Goal: Transaction & Acquisition: Obtain resource

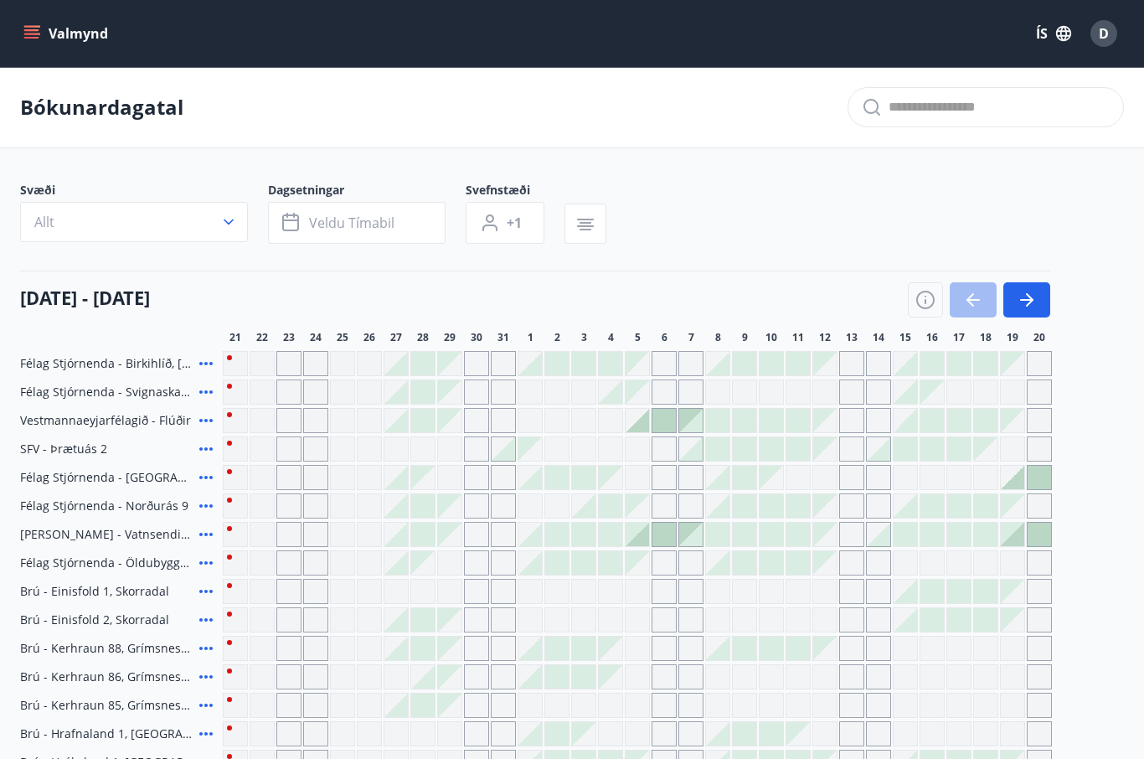
click at [34, 31] on icon "menu" at bounding box center [31, 30] width 15 height 2
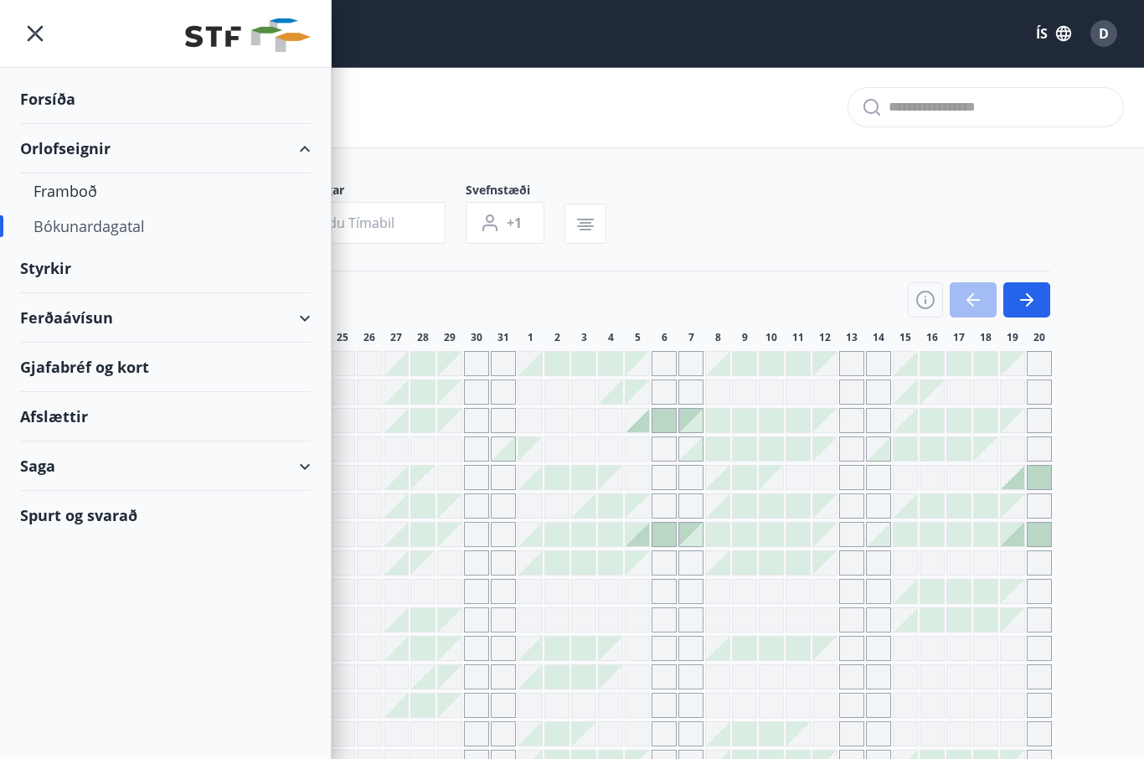
click at [74, 124] on div "Styrkir" at bounding box center [165, 99] width 291 height 49
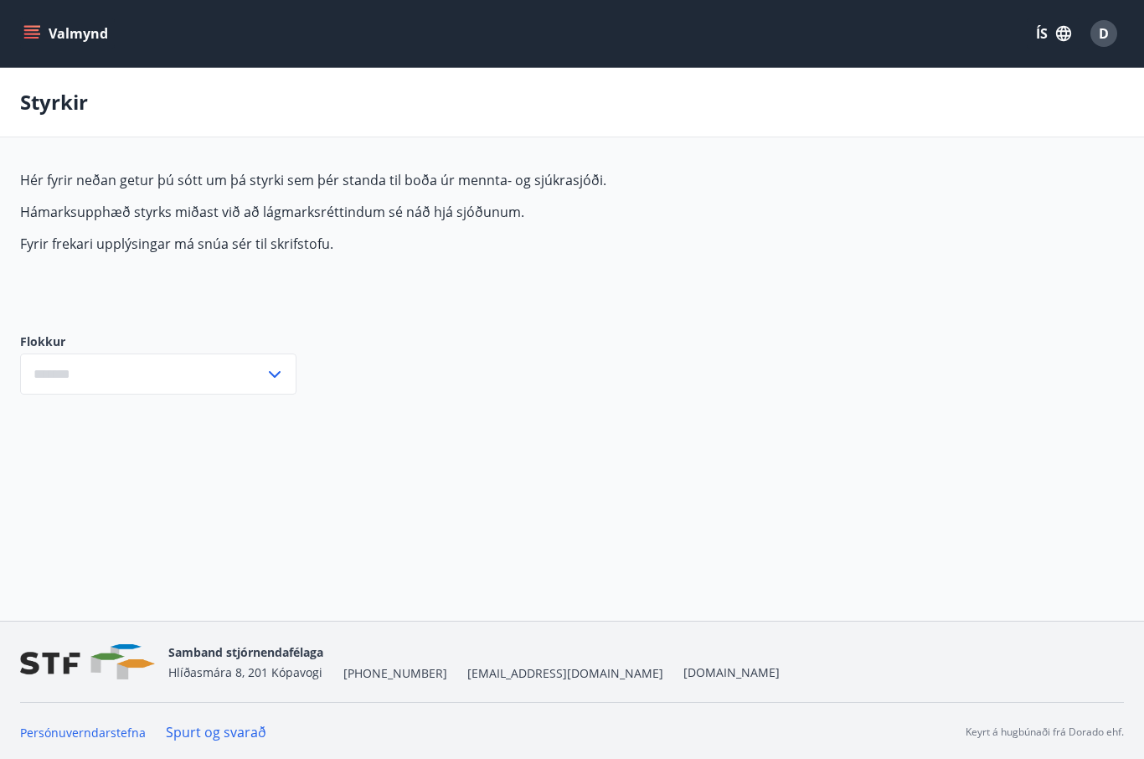
type input "***"
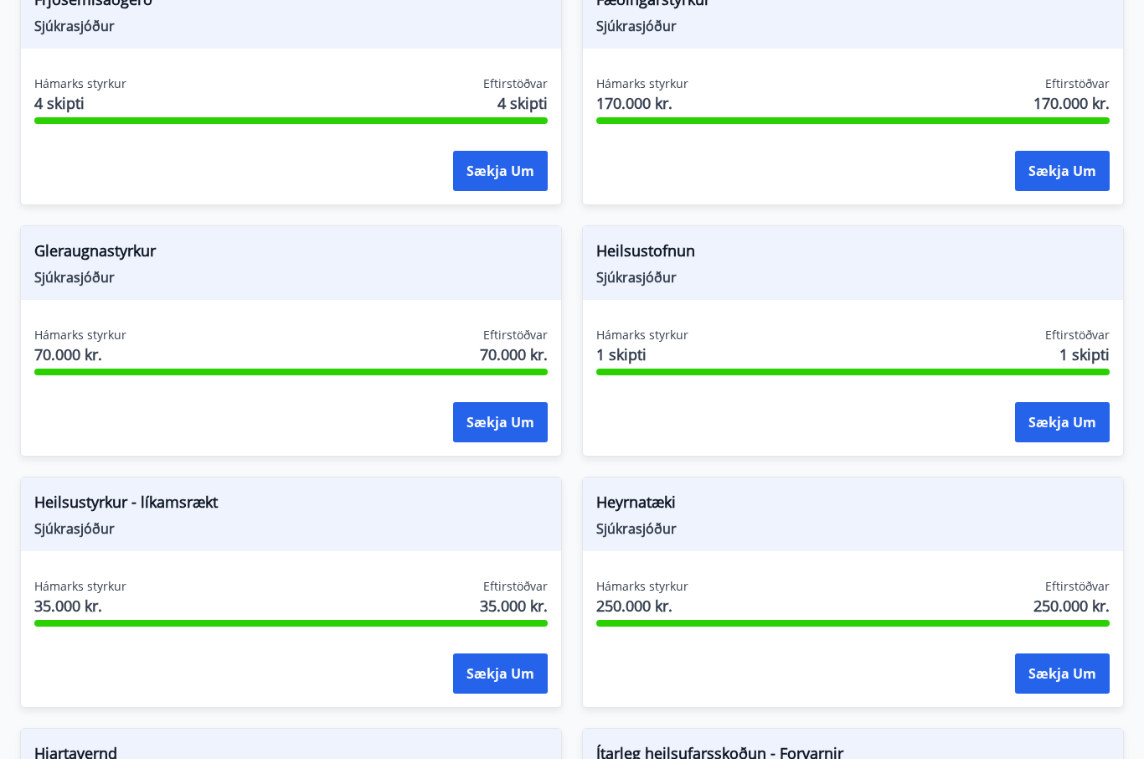
scroll to position [705, 0]
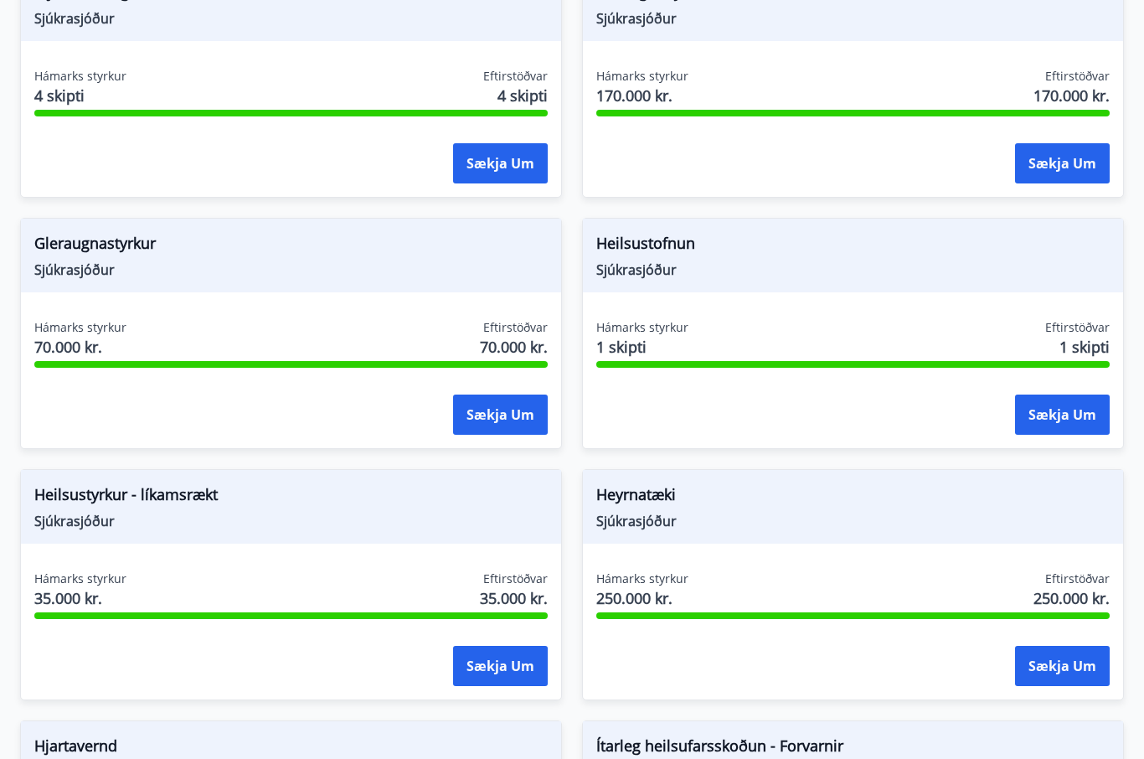
click at [661, 232] on span "Heilsustofnun" at bounding box center [853, 246] width 514 height 28
click at [721, 316] on div "Heilsustofnun Sjúkrasjóður Hámarks styrkur 1 skipti Eftirstöðvar 1 skipti Sækja…" at bounding box center [853, 333] width 542 height 231
click at [653, 259] on span "Heilsustofnun" at bounding box center [853, 246] width 514 height 28
click at [682, 367] on div at bounding box center [853, 364] width 514 height 7
click at [1083, 428] on button "Sækja um" at bounding box center [1062, 415] width 95 height 40
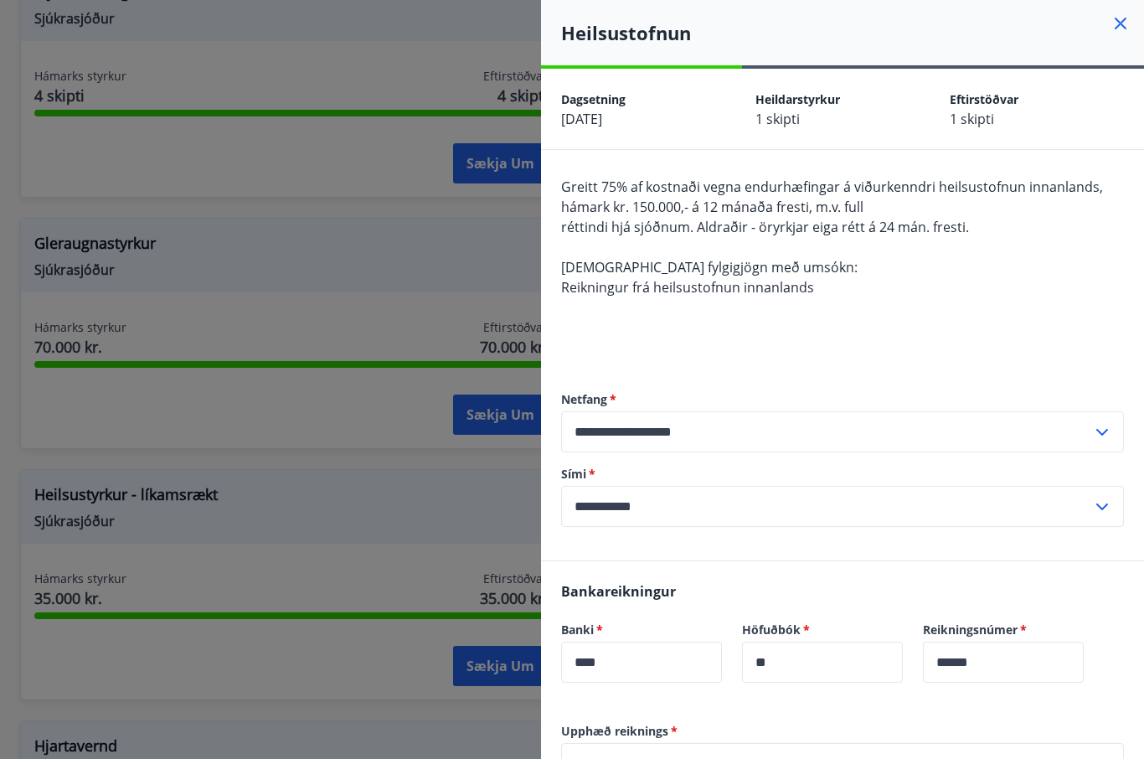
scroll to position [0, 0]
click at [1118, 28] on icon at bounding box center [1121, 23] width 20 height 20
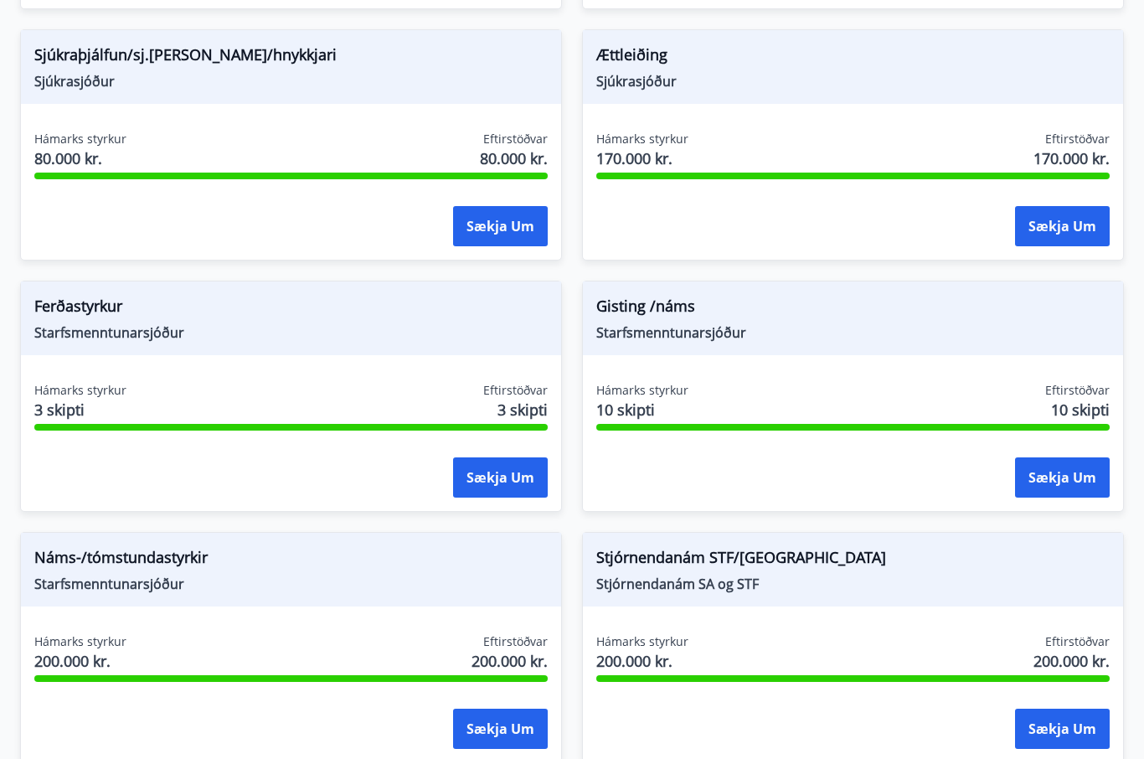
scroll to position [1898, 0]
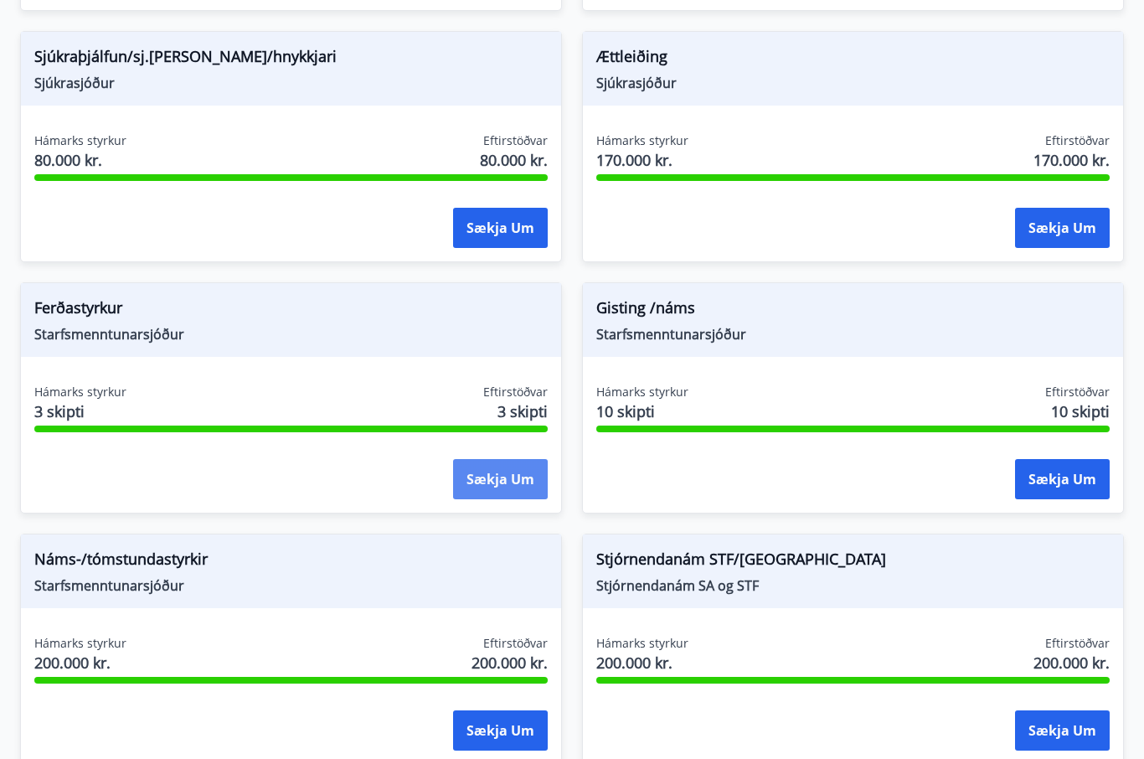
click at [497, 478] on button "Sækja um" at bounding box center [500, 479] width 95 height 40
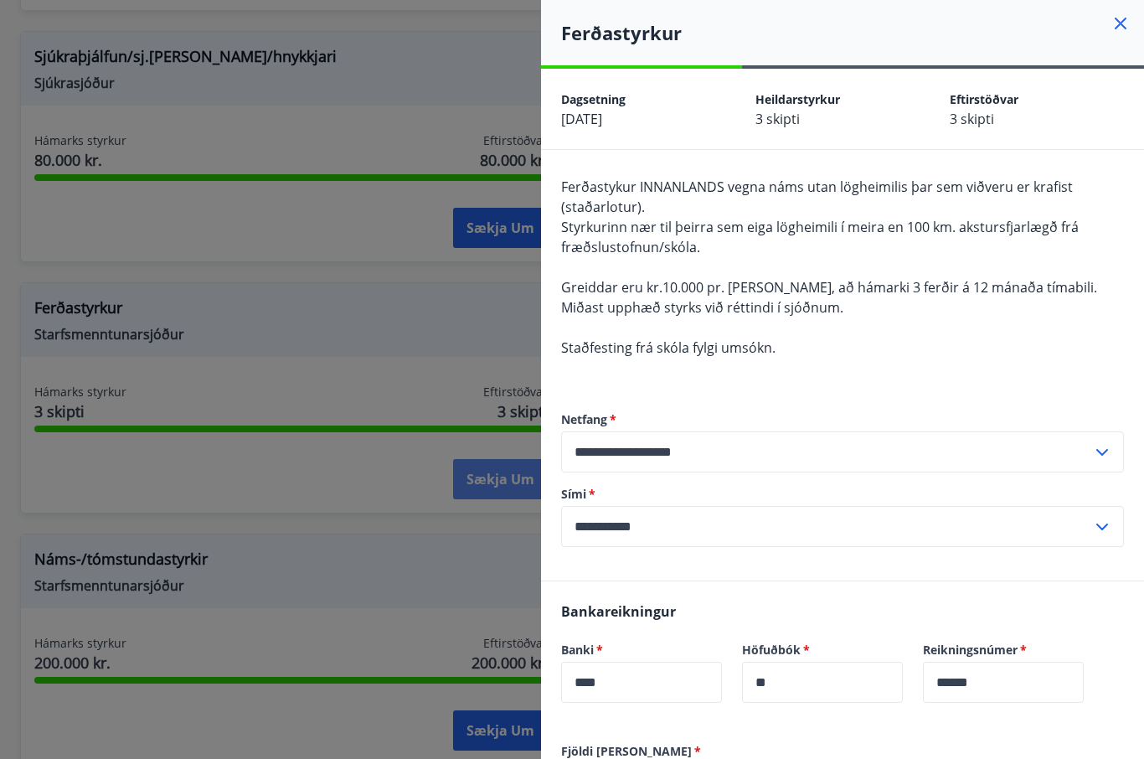
scroll to position [0, 0]
click at [1122, 22] on icon at bounding box center [1121, 24] width 12 height 12
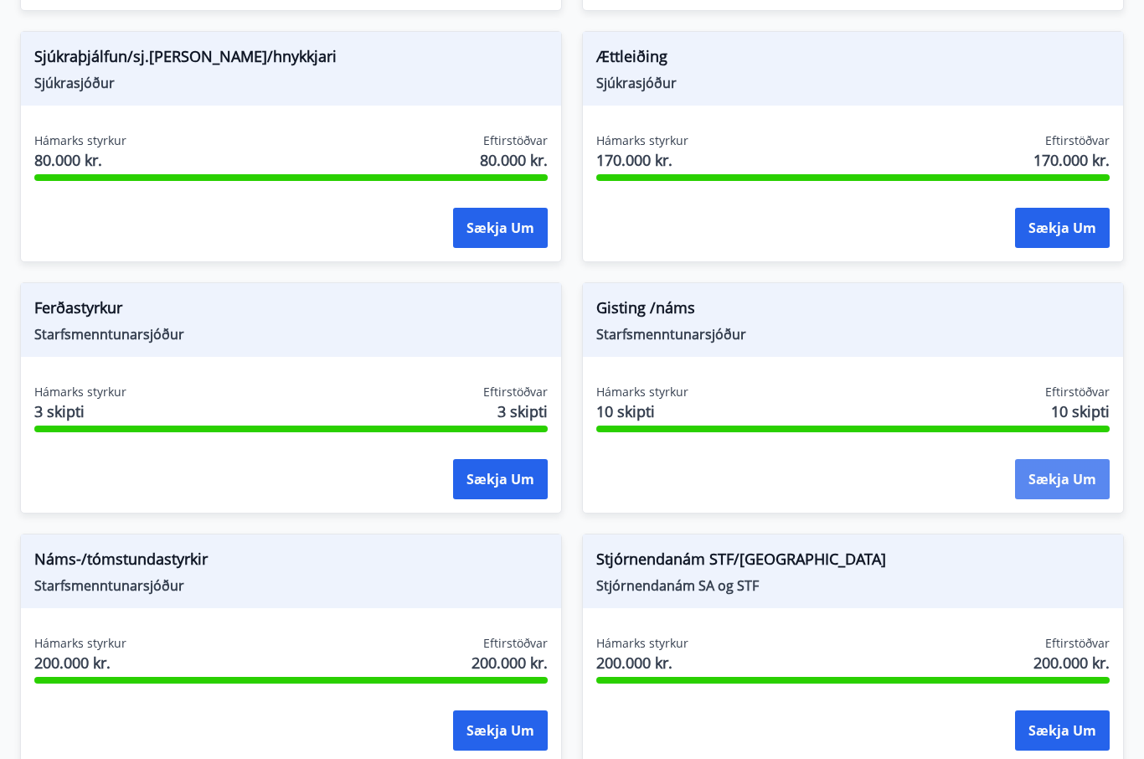
click at [1077, 487] on button "Sækja um" at bounding box center [1062, 479] width 95 height 40
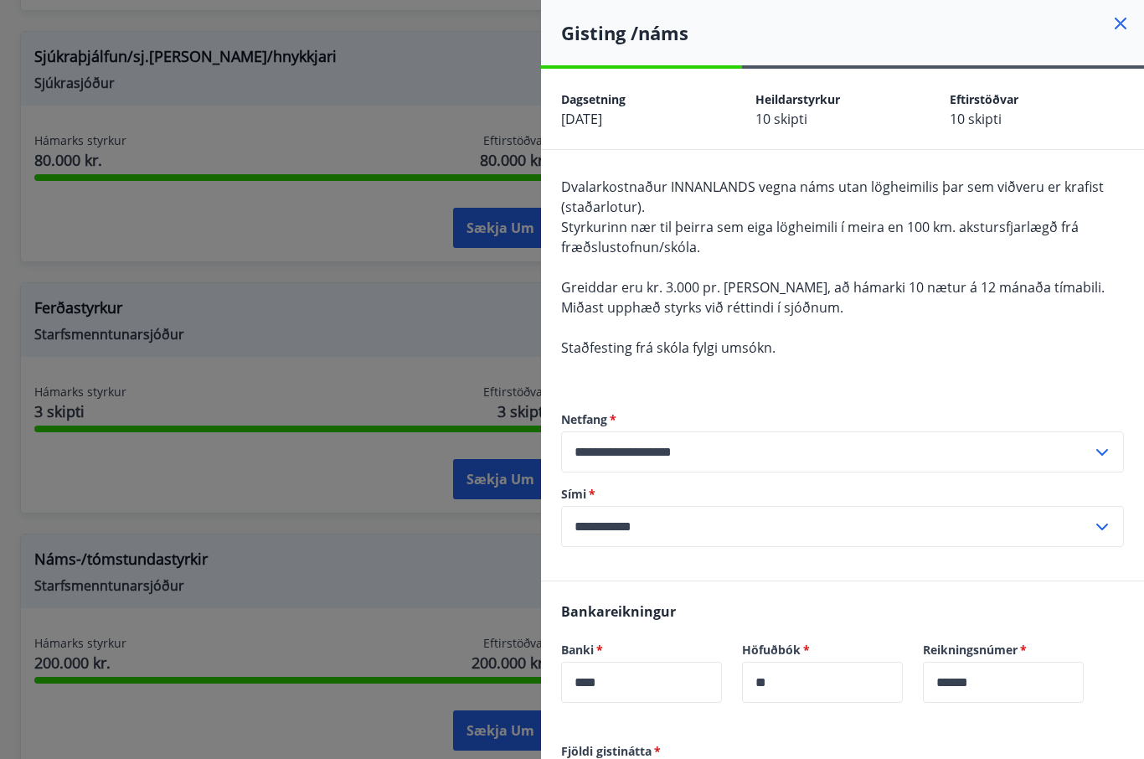
click at [1123, 15] on icon at bounding box center [1121, 23] width 20 height 20
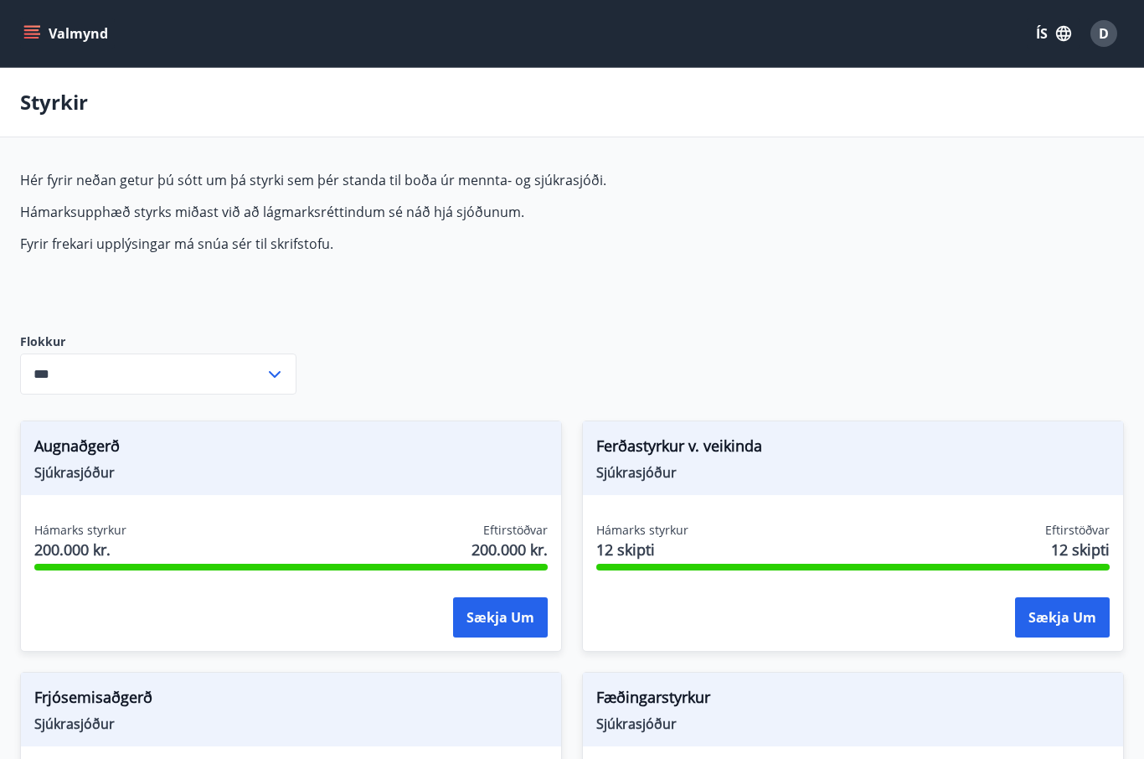
click at [31, 40] on icon "menu" at bounding box center [31, 33] width 17 height 17
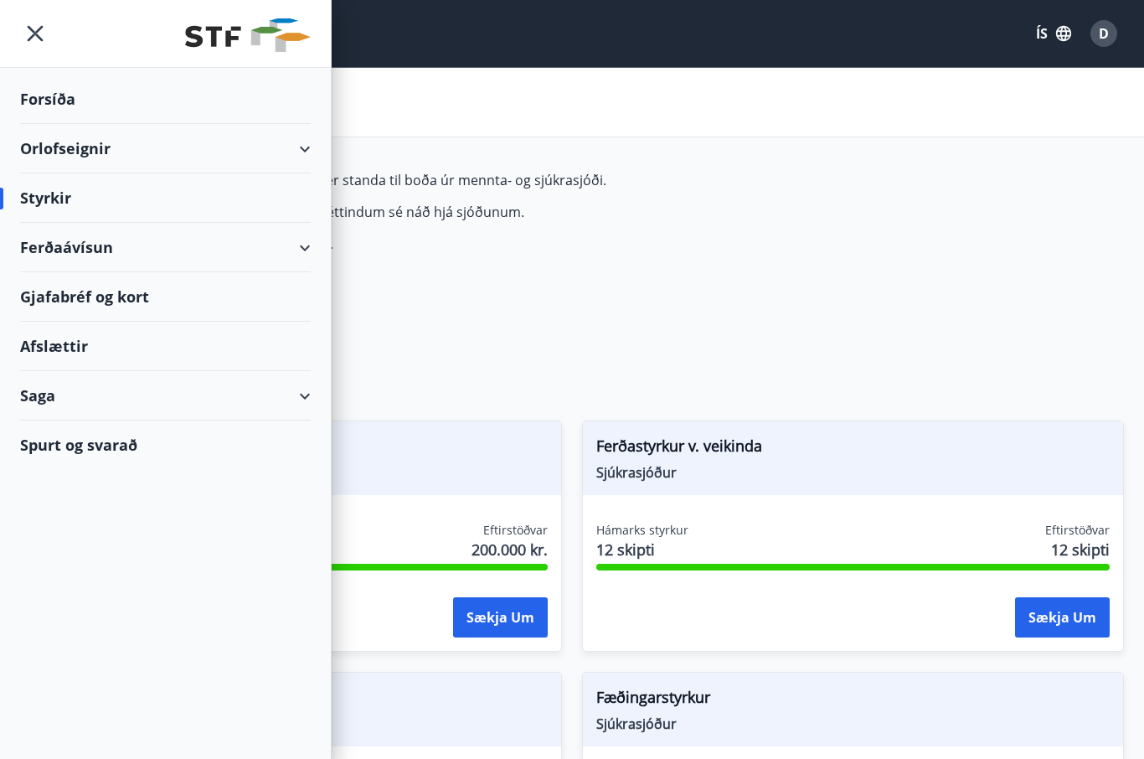
click at [305, 240] on div "Ferðaávísun" at bounding box center [165, 247] width 291 height 49
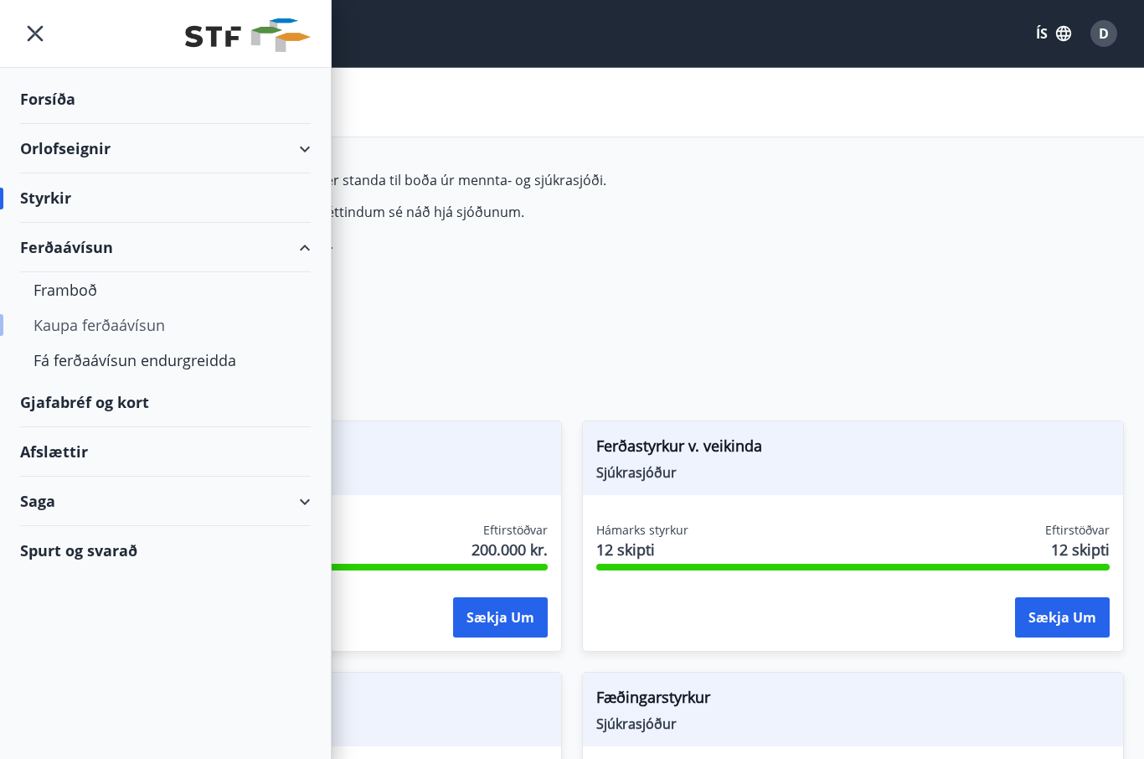
click at [157, 333] on div "Kaupa ferðaávísun" at bounding box center [166, 324] width 264 height 35
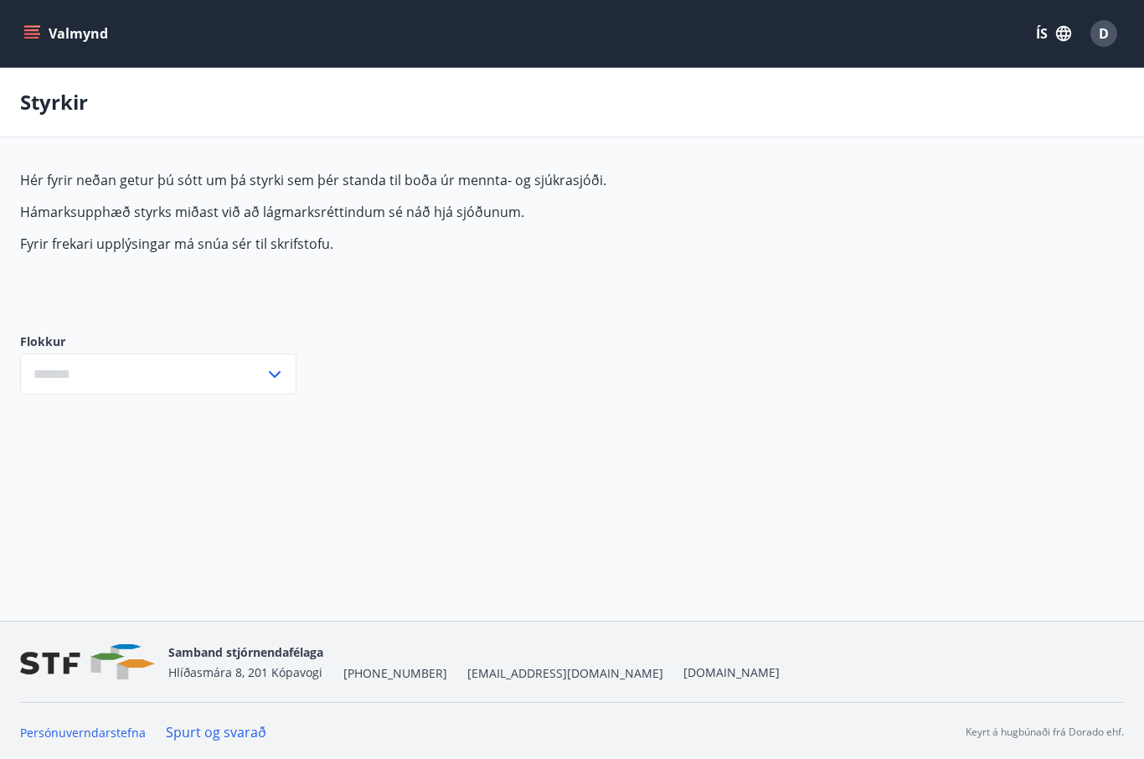
type input "***"
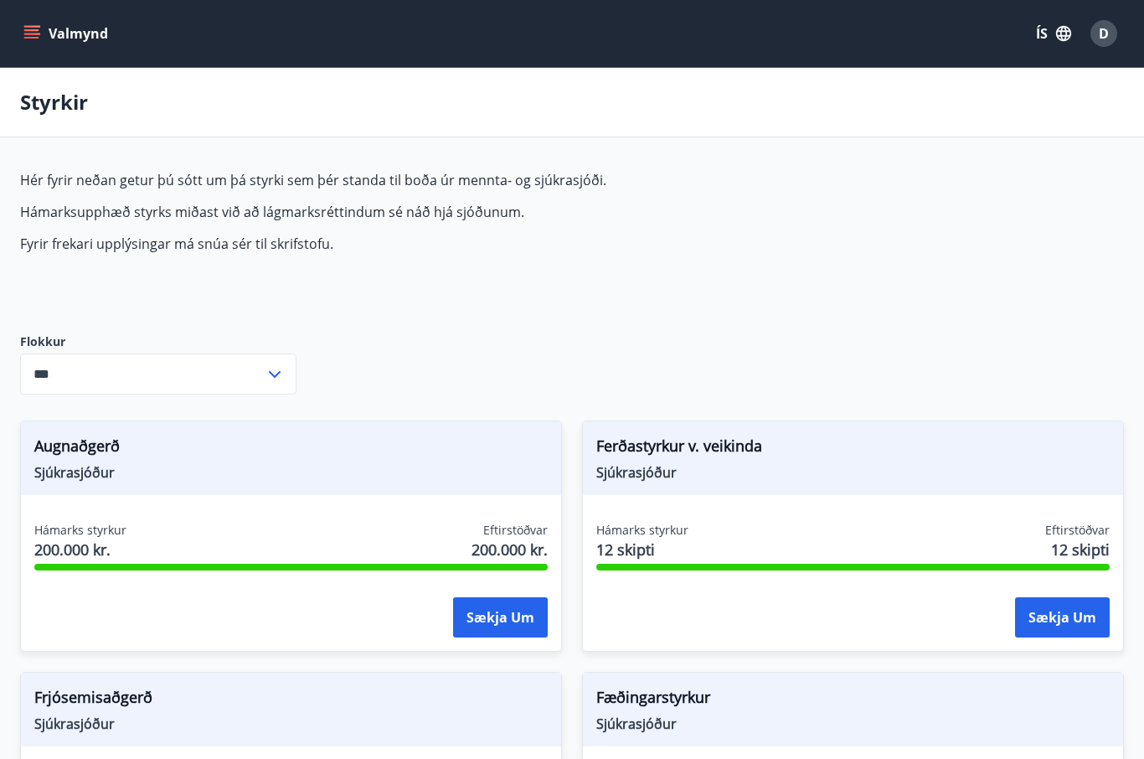
click at [262, 374] on input "***" at bounding box center [142, 374] width 245 height 41
